Goal: Register for event/course

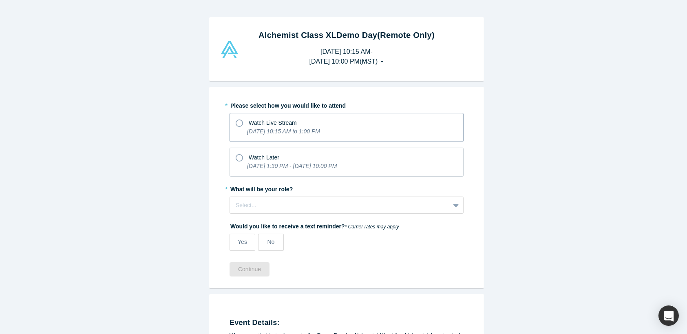
click at [236, 124] on icon at bounding box center [239, 123] width 7 height 7
click at [0, 0] on input "Watch Live Stream [DATE] 10:15 AM to 1:00 PM" at bounding box center [0, 0] width 0 height 0
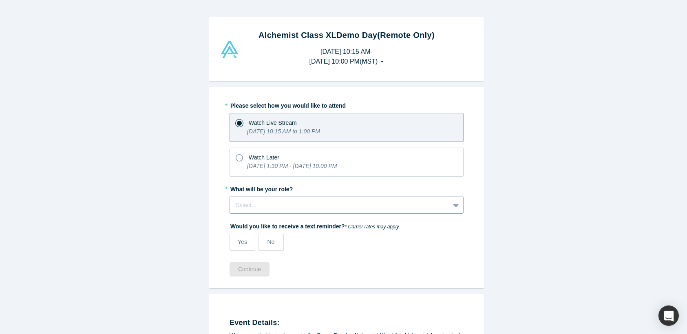
click at [282, 207] on div at bounding box center [340, 205] width 208 height 10
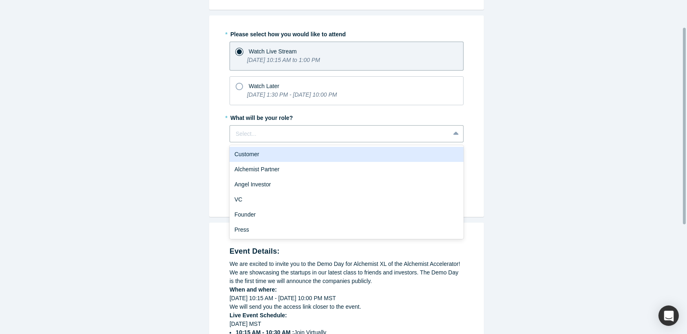
scroll to position [82, 0]
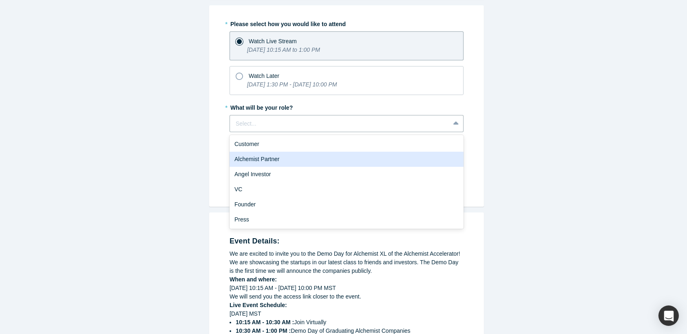
click at [354, 159] on div "Alchemist Partner" at bounding box center [347, 159] width 234 height 15
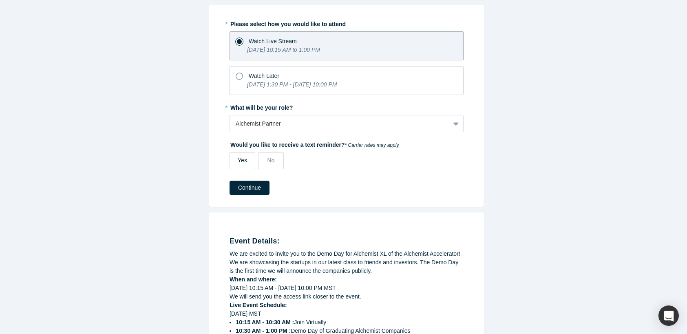
click at [238, 159] on span "Yes" at bounding box center [242, 160] width 9 height 7
click at [0, 0] on input "Yes" at bounding box center [0, 0] width 0 height 0
select select "US"
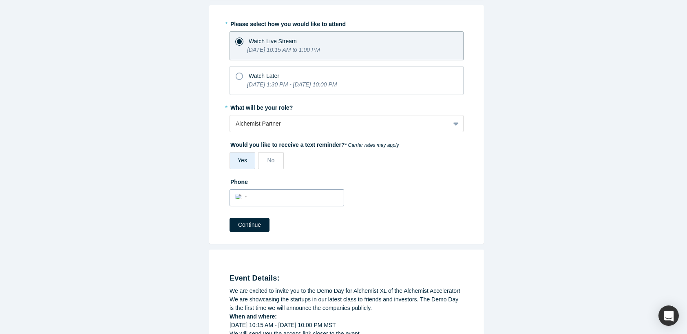
click at [269, 193] on input "tel" at bounding box center [294, 197] width 89 height 12
click at [413, 191] on div "Phone International [GEOGRAPHIC_DATA] [GEOGRAPHIC_DATA] [GEOGRAPHIC_DATA] [GEOG…" at bounding box center [347, 193] width 234 height 37
click at [276, 160] on label "No" at bounding box center [271, 160] width 26 height 17
click at [0, 0] on input "No" at bounding box center [0, 0] width 0 height 0
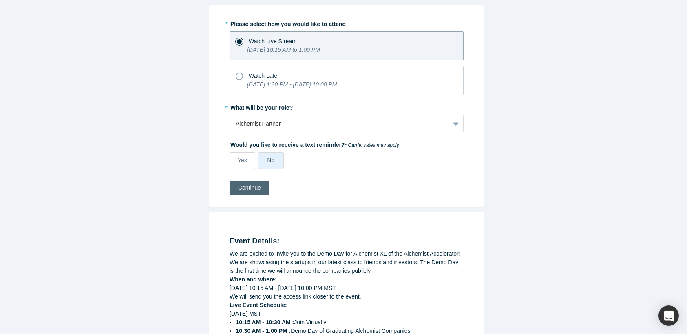
click at [250, 186] on button "Continue" at bounding box center [250, 188] width 40 height 14
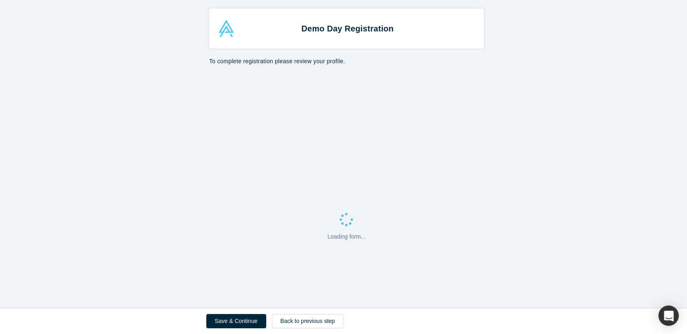
select select "US"
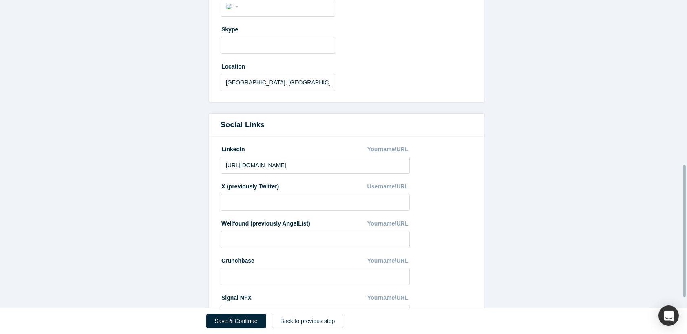
scroll to position [409, 0]
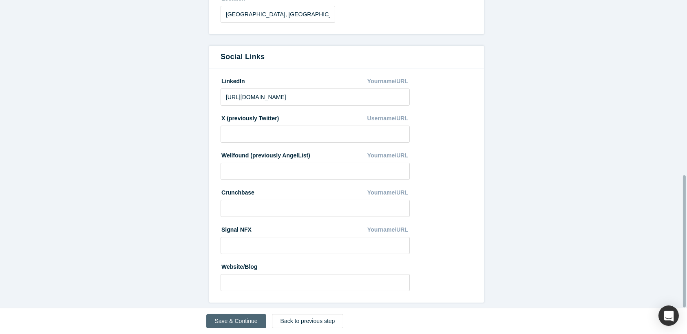
click at [234, 324] on button "Save & Continue" at bounding box center [236, 321] width 60 height 14
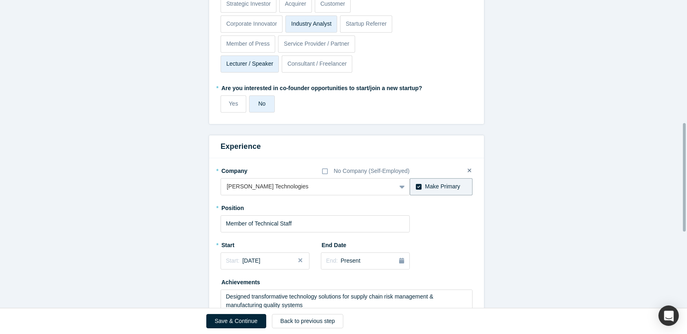
scroll to position [565, 0]
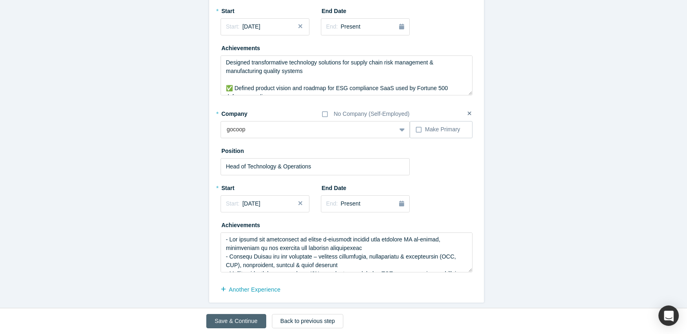
click at [226, 320] on button "Save & Continue" at bounding box center [236, 321] width 60 height 14
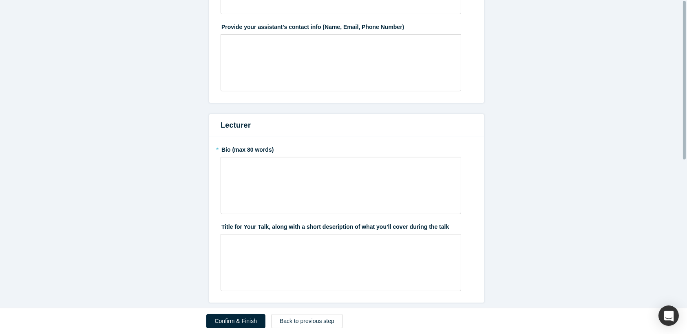
scroll to position [0, 0]
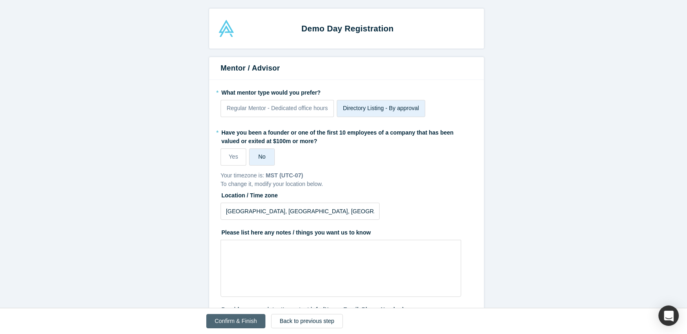
click at [226, 323] on button "Confirm & Finish" at bounding box center [235, 321] width 59 height 14
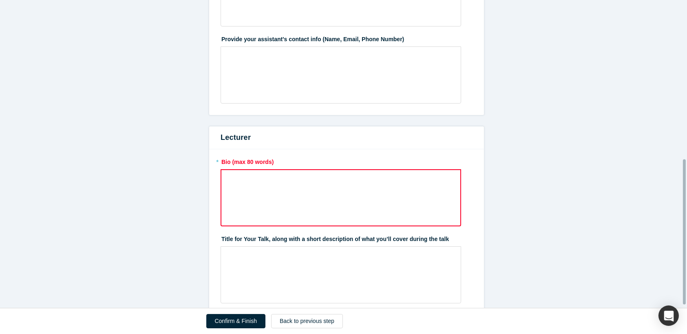
scroll to position [343, 0]
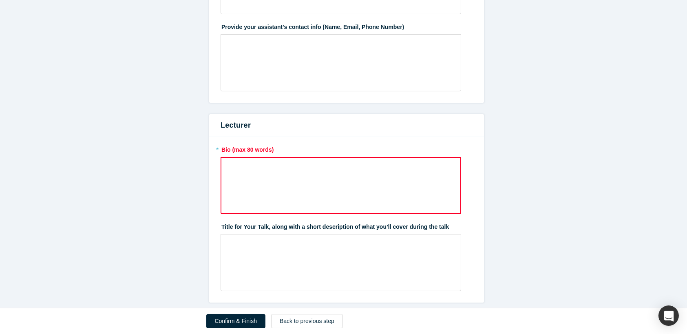
click at [286, 174] on div "rdw-wrapper" at bounding box center [341, 185] width 241 height 57
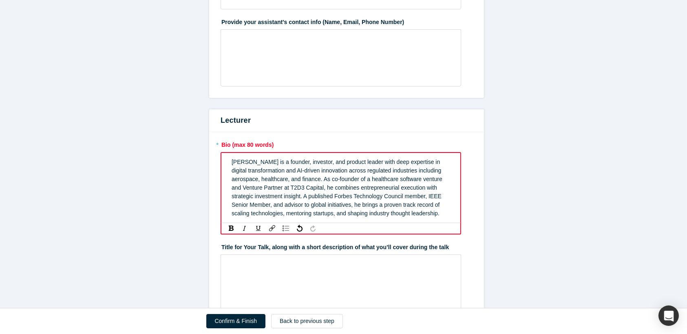
click at [546, 173] on form "Mentor / Advisor * What mentor type would you prefer? Regular Mentor - Dedicate…" at bounding box center [346, 47] width 693 height 554
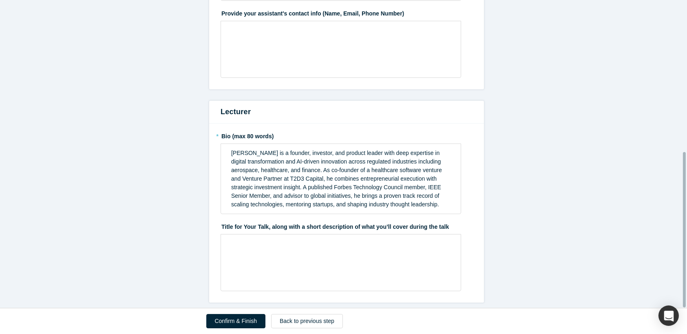
scroll to position [301, 0]
click at [232, 323] on button "Confirm & Finish" at bounding box center [235, 321] width 59 height 14
